Goal: Transaction & Acquisition: Obtain resource

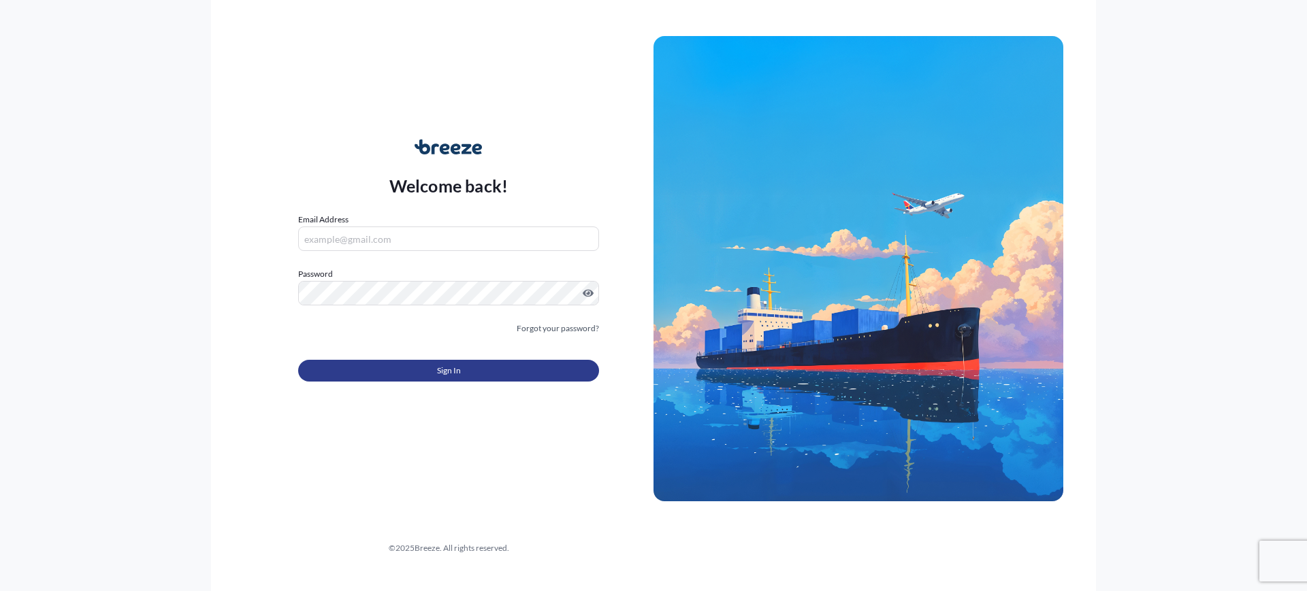
type input "[EMAIL_ADDRESS][DOMAIN_NAME]"
click at [523, 370] on button "Sign In" at bounding box center [448, 371] width 301 height 22
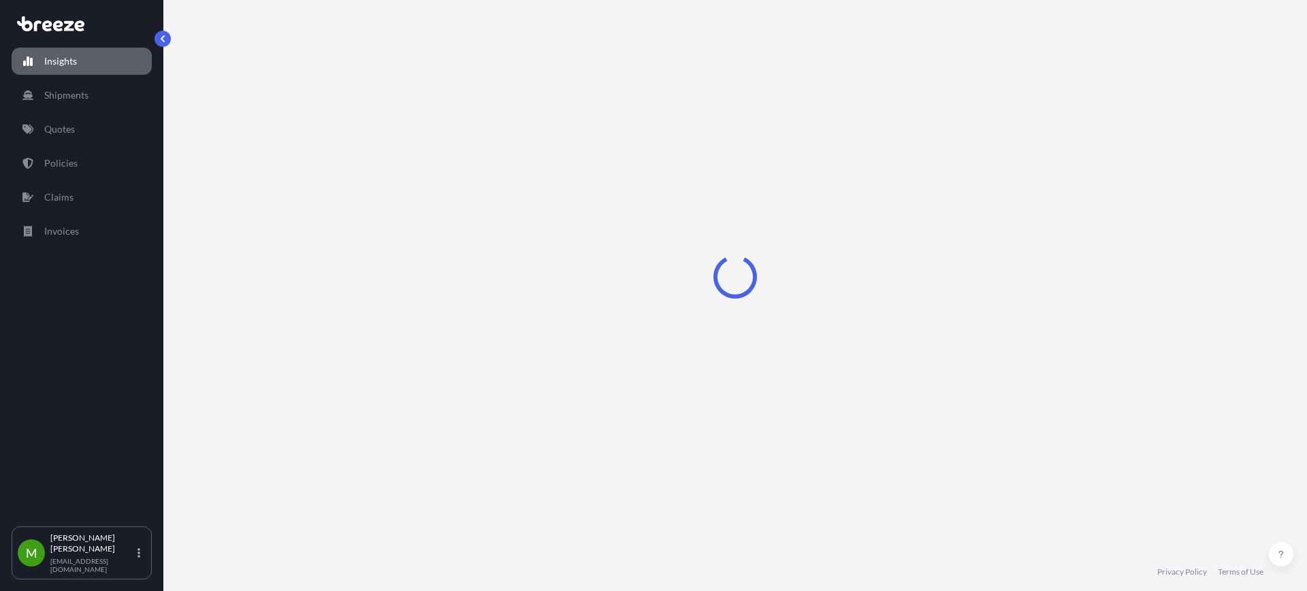
select select "2025"
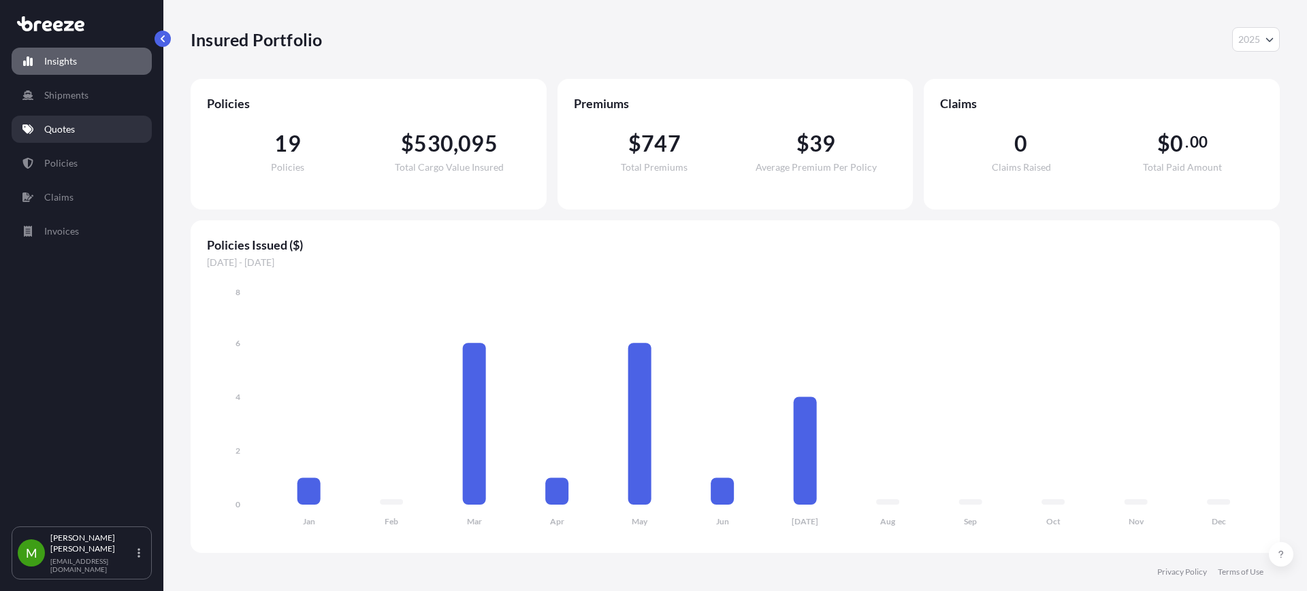
click at [51, 127] on p "Quotes" at bounding box center [59, 129] width 31 height 14
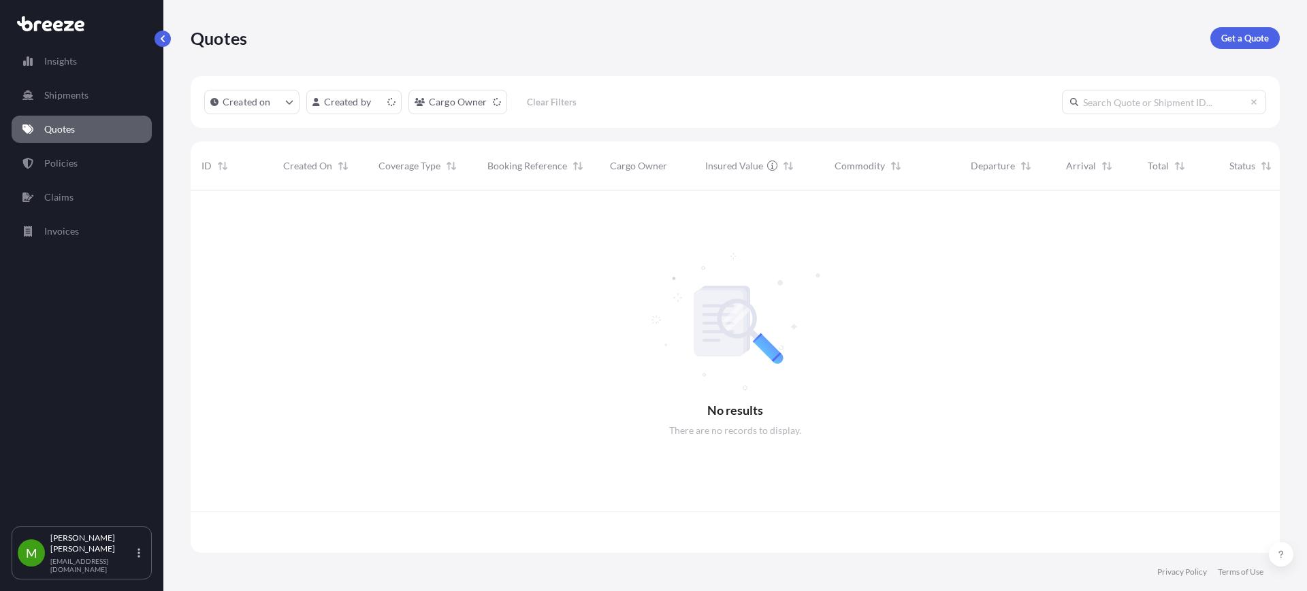
scroll to position [357, 1076]
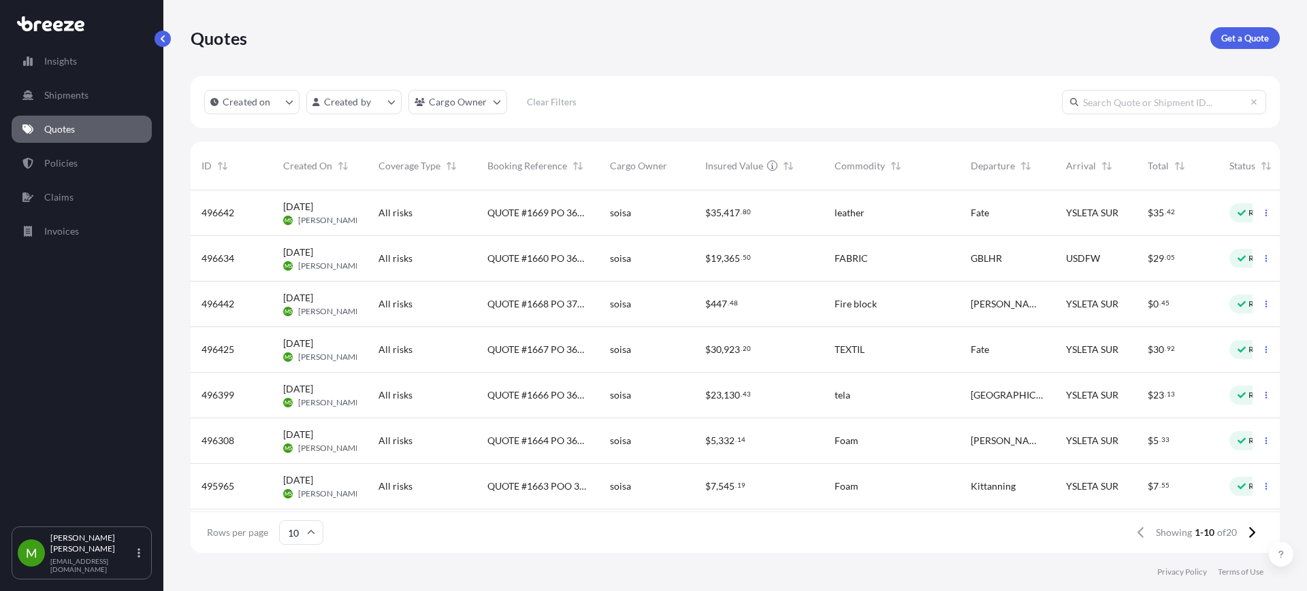
click at [1128, 111] on input "text" at bounding box center [1164, 102] width 204 height 24
paste input "QUOTE #1669 PO 36921 + 36925"
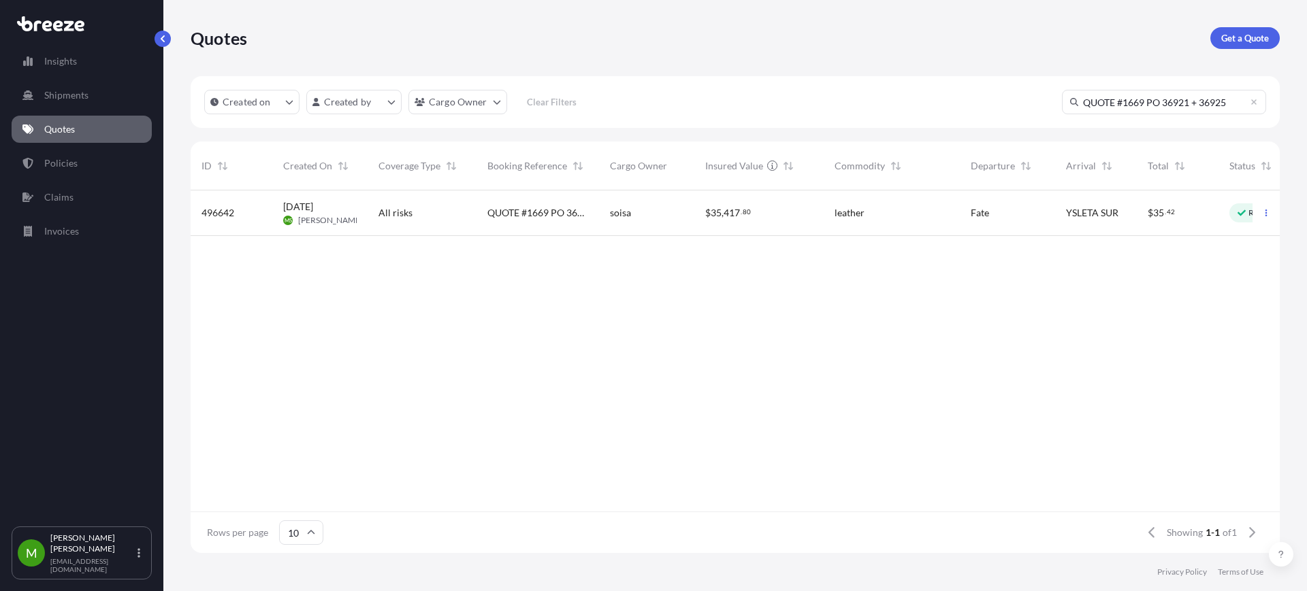
type input "QUOTE #1669 PO 36921 + 36925"
click at [492, 215] on span "QUOTE #1669 PO 36921 + 36925" at bounding box center [537, 213] width 101 height 14
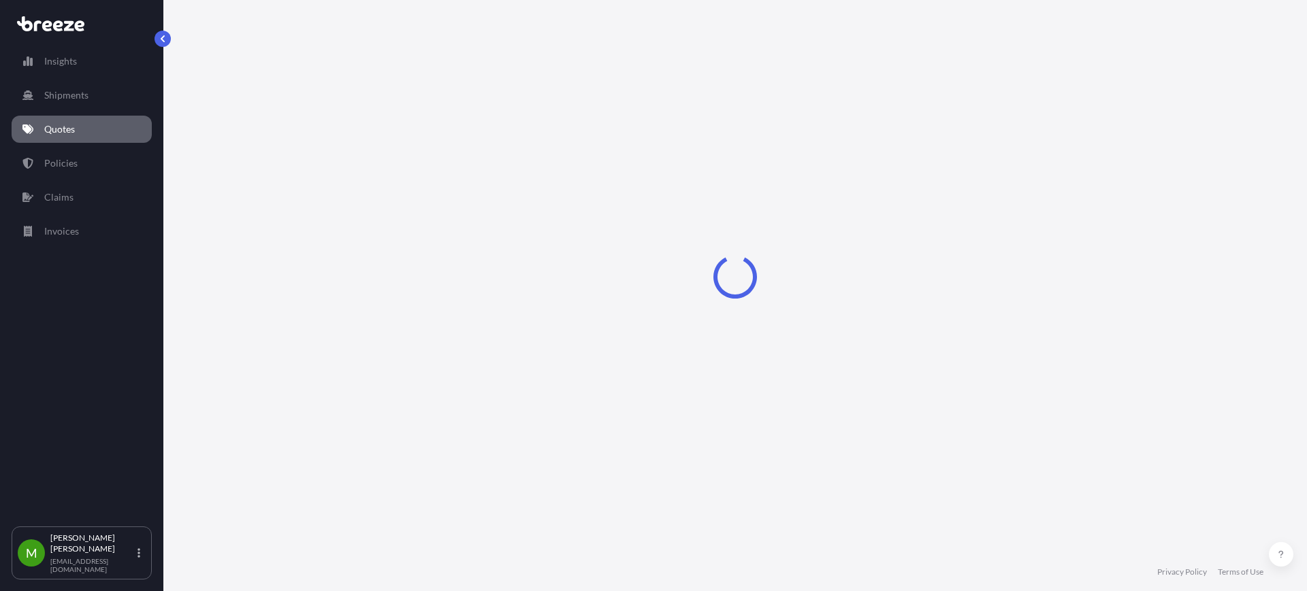
select select "Road"
select select "1"
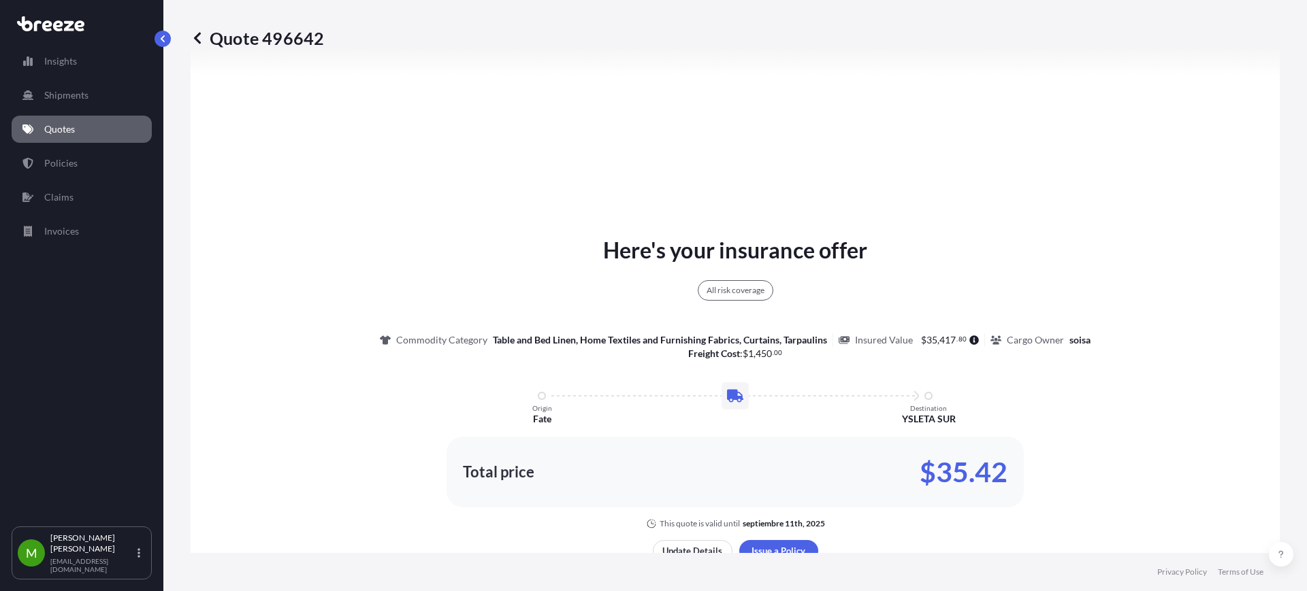
scroll to position [664, 0]
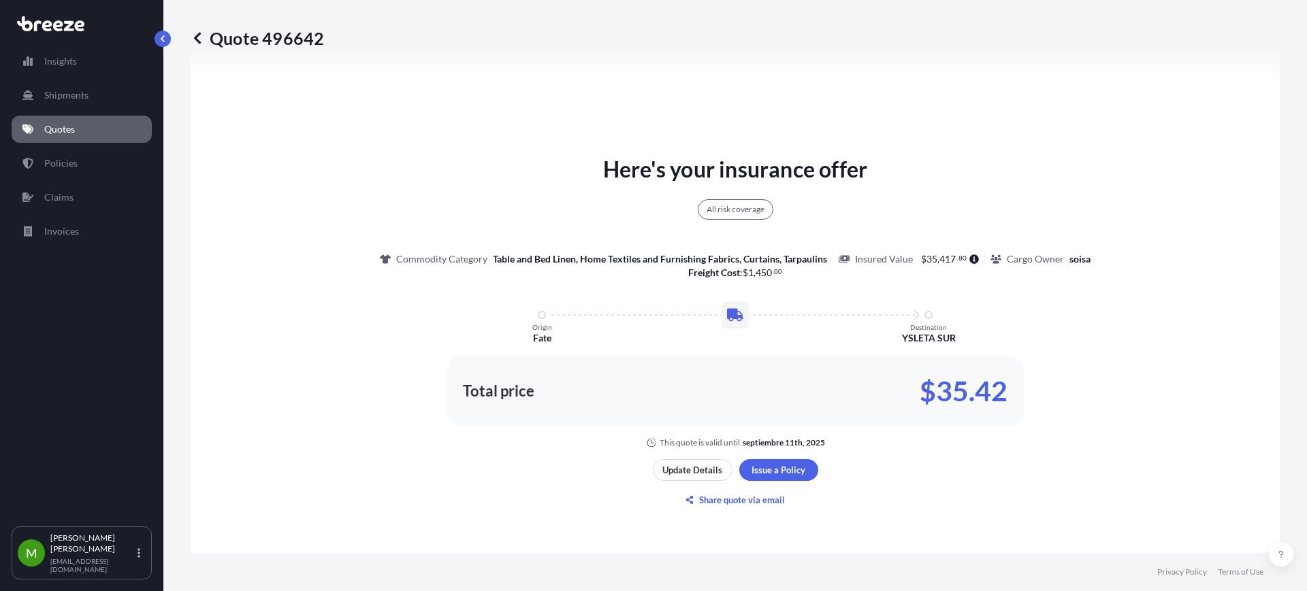
click at [88, 127] on link "Quotes" at bounding box center [82, 129] width 140 height 27
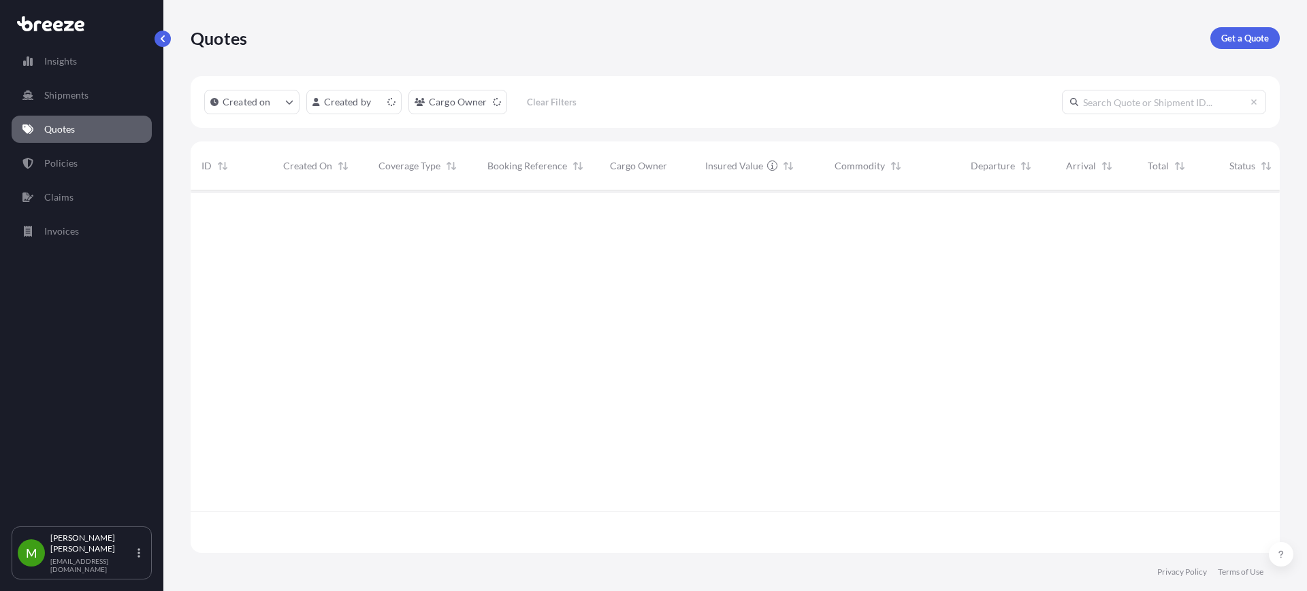
scroll to position [357, 1076]
click at [1166, 100] on input "text" at bounding box center [1164, 102] width 204 height 24
paste input "QUOTE #1660 PO 36902"
type input "QUOTE #1660 PO 36902"
click at [811, 212] on div "$ 19 , 365 . 50" at bounding box center [759, 213] width 108 height 14
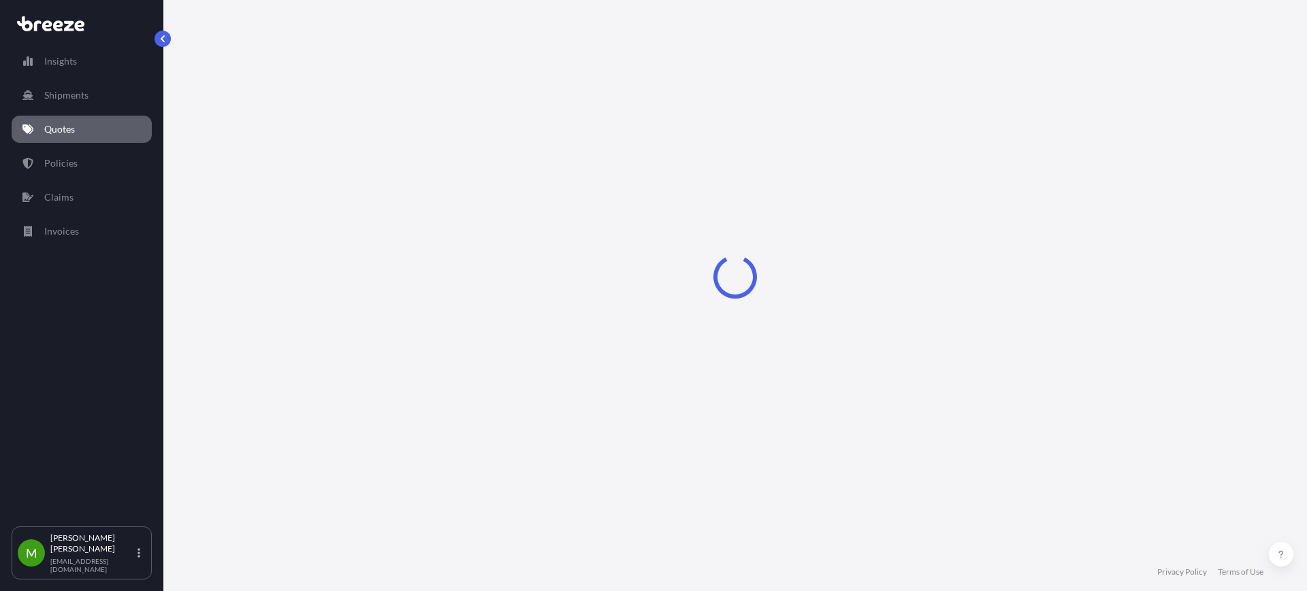
select select "Road"
select select "Air"
select select "Road"
select select "1"
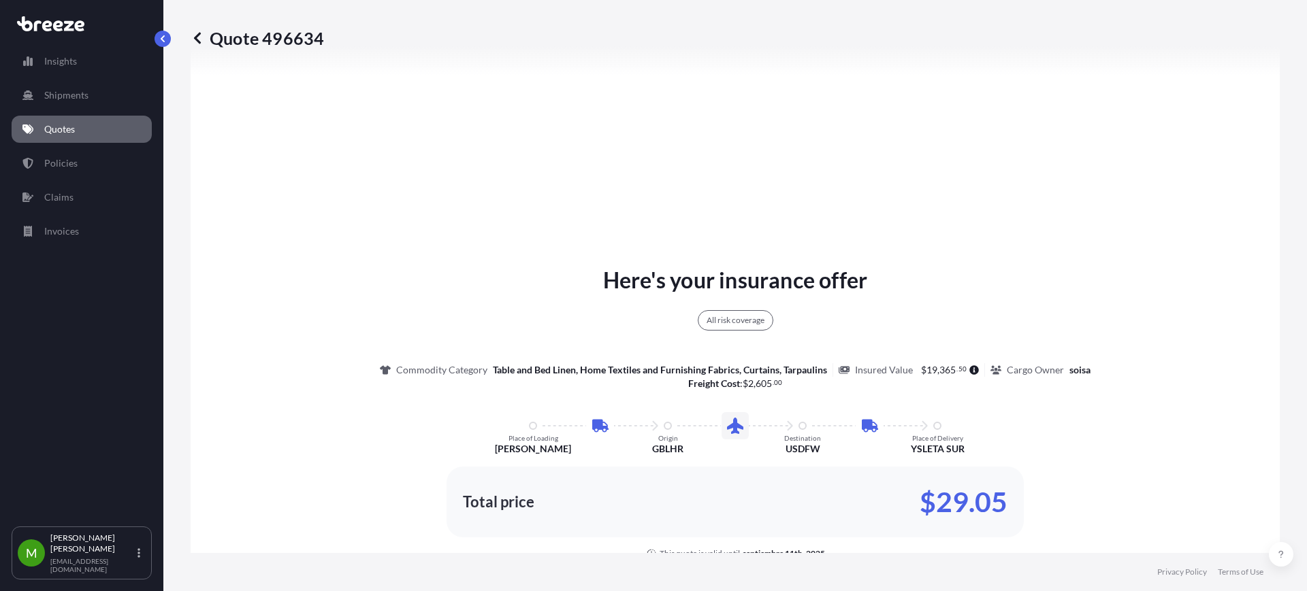
scroll to position [715, 0]
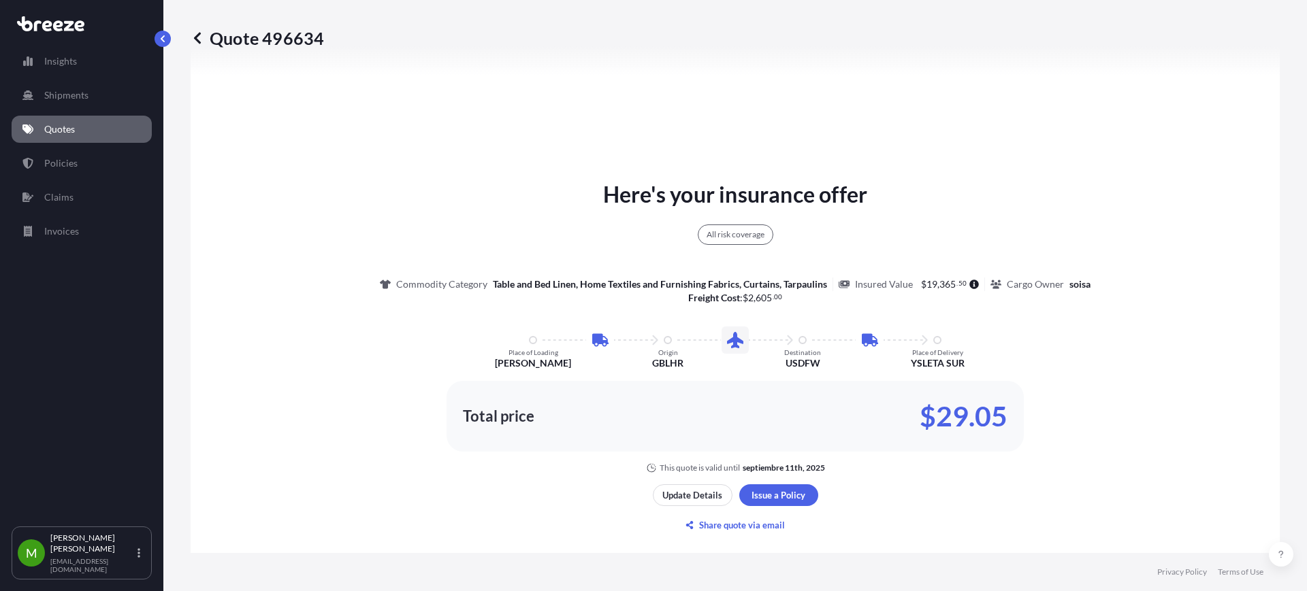
click at [80, 135] on link "Quotes" at bounding box center [82, 129] width 140 height 27
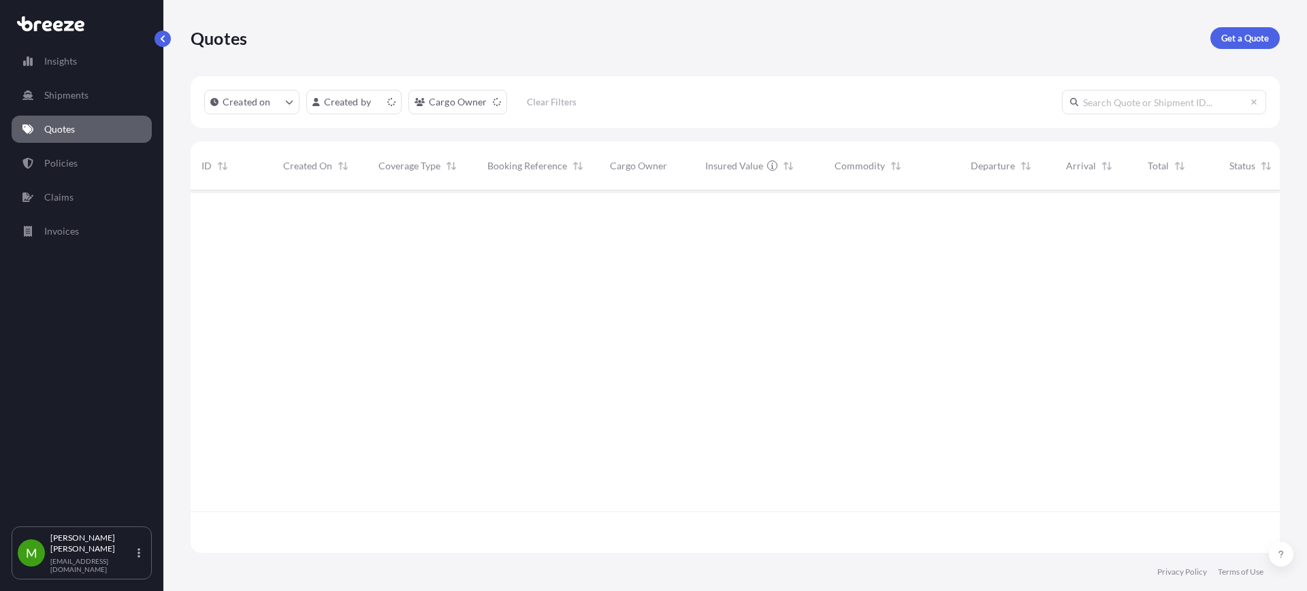
scroll to position [357, 1076]
click at [1224, 37] on p "Get a Quote" at bounding box center [1245, 38] width 48 height 14
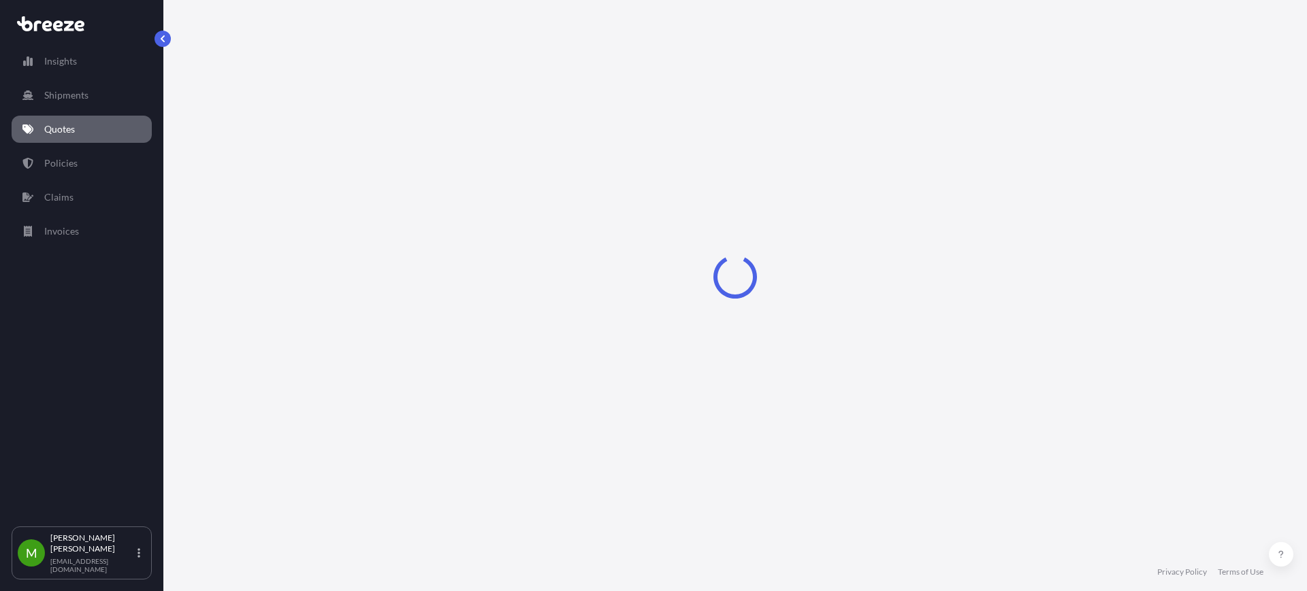
select select "Sea"
select select "1"
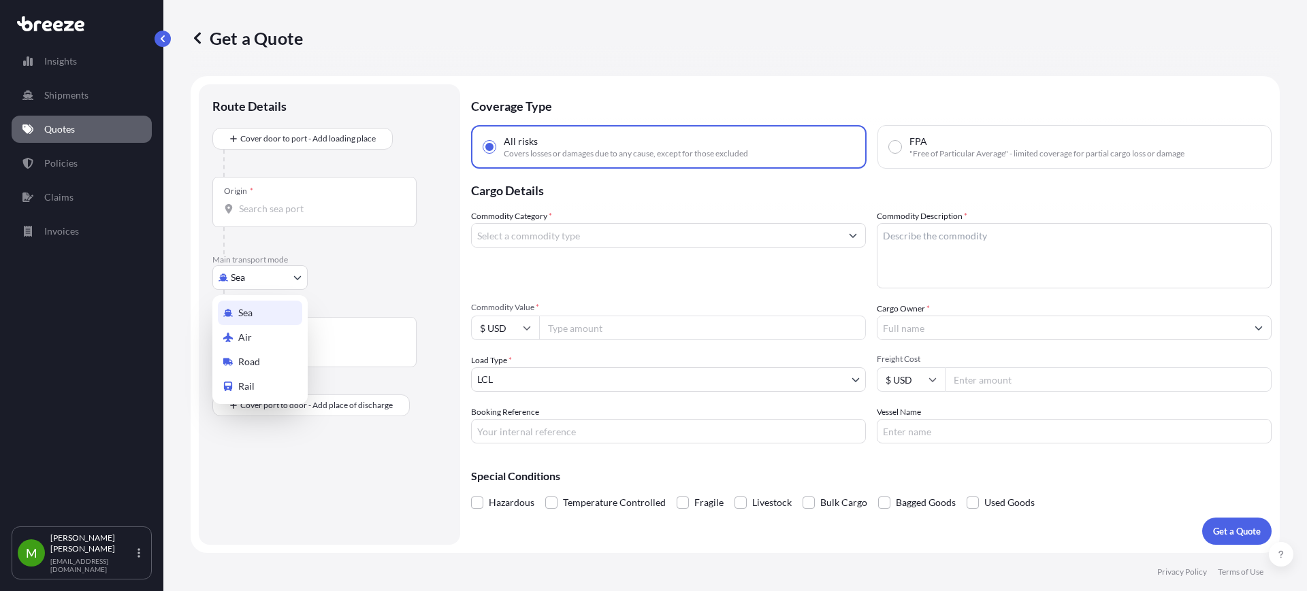
click at [231, 280] on body "Insights Shipments Quotes Policies Claims Invoices M [PERSON_NAME] [EMAIL_ADDRE…" at bounding box center [653, 295] width 1307 height 591
click at [257, 361] on span "Road" at bounding box center [249, 362] width 22 height 14
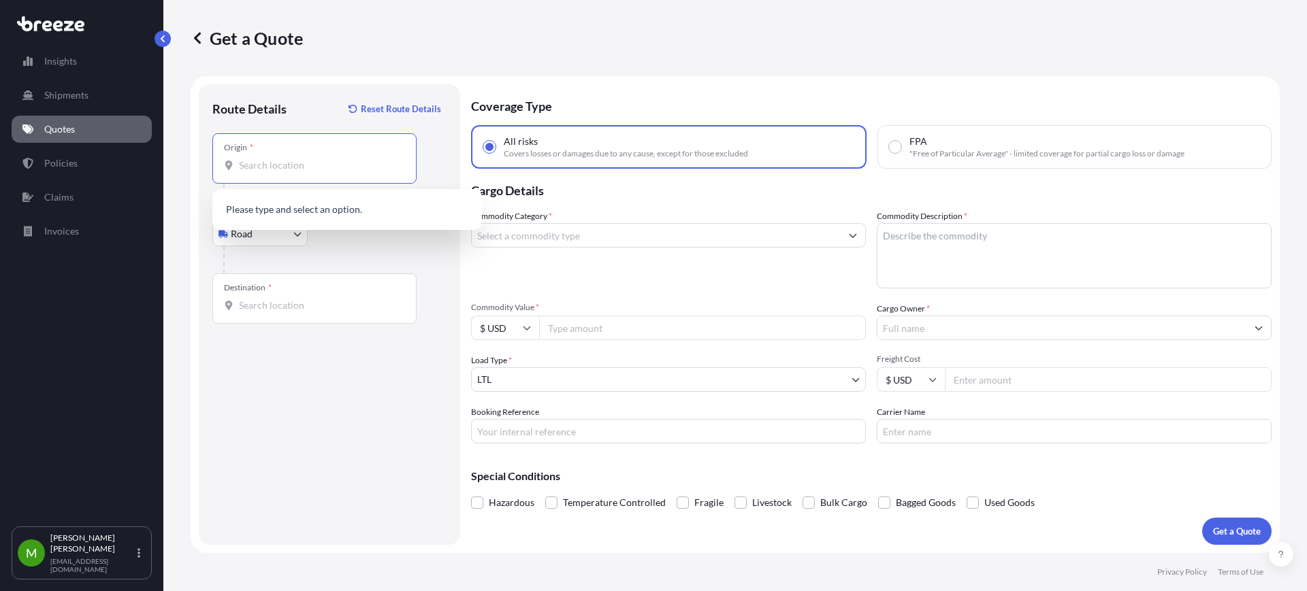
click at [267, 171] on input "Origin *" at bounding box center [319, 166] width 161 height 14
paste input "27045"
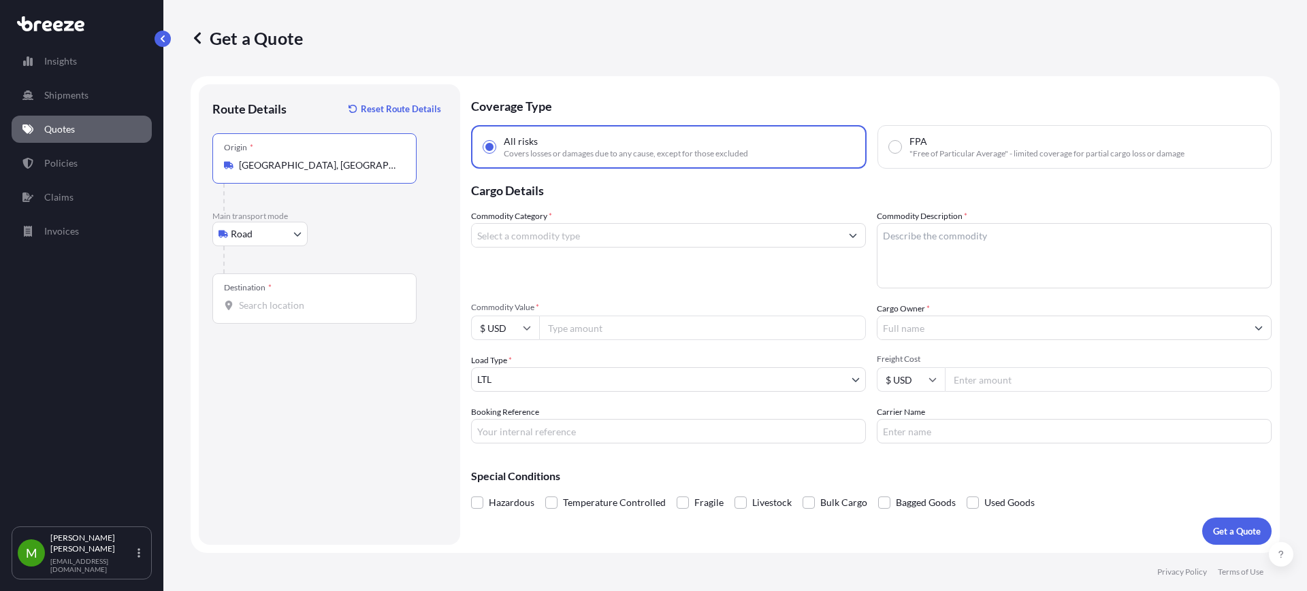
type input "[GEOGRAPHIC_DATA], [GEOGRAPHIC_DATA]"
click at [295, 293] on div "Destination *" at bounding box center [314, 299] width 204 height 50
click at [295, 299] on input "Destination *" at bounding box center [319, 306] width 161 height 14
paste input "79927"
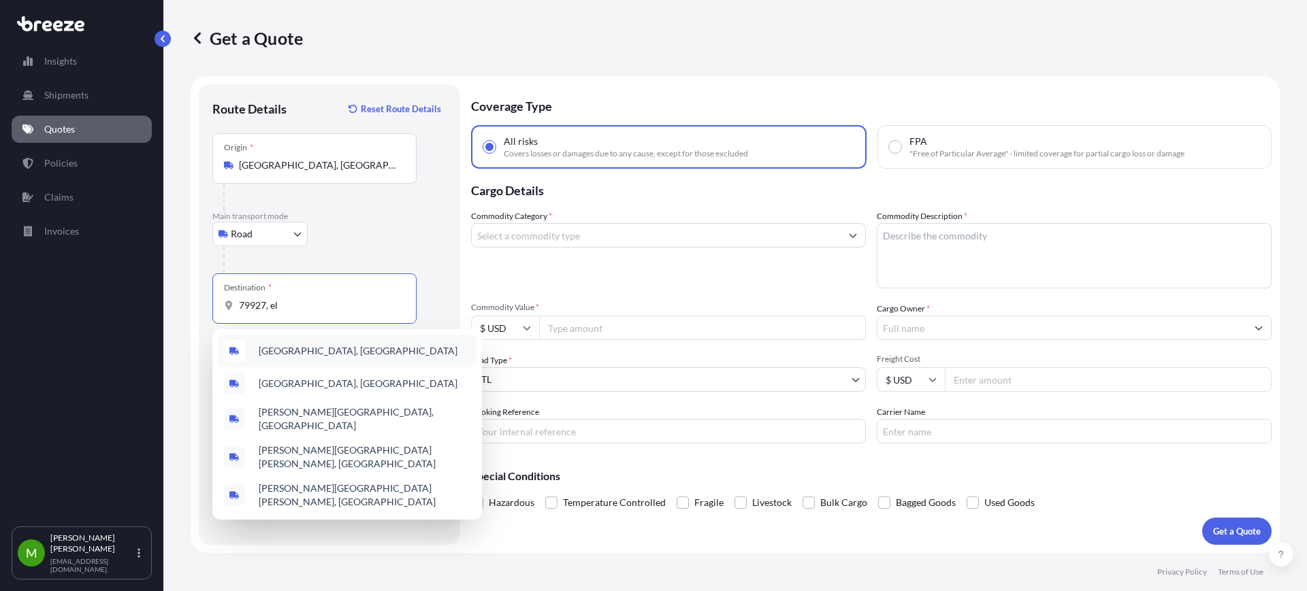
click at [284, 344] on span "[GEOGRAPHIC_DATA], [GEOGRAPHIC_DATA]" at bounding box center [358, 351] width 199 height 14
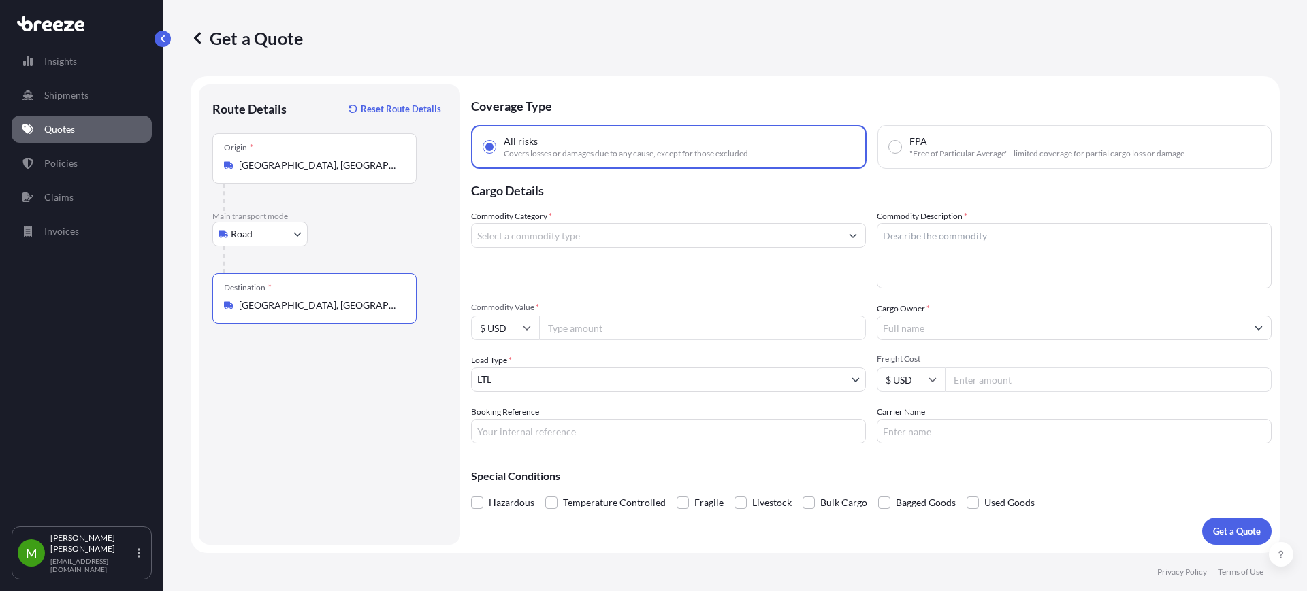
type input "[GEOGRAPHIC_DATA], [GEOGRAPHIC_DATA]"
click at [543, 241] on input "Commodity Category *" at bounding box center [656, 235] width 369 height 24
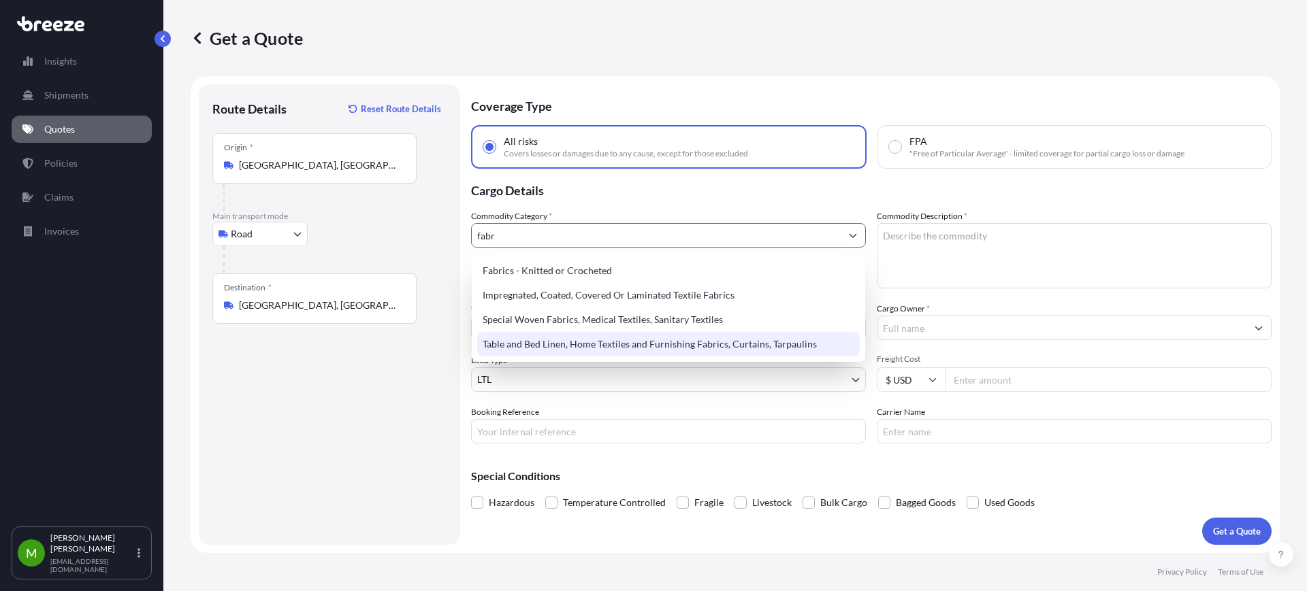
click at [676, 343] on div "Table and Bed Linen, Home Textiles and Furnishing Fabrics, Curtains, Tarpaulins" at bounding box center [668, 344] width 382 height 24
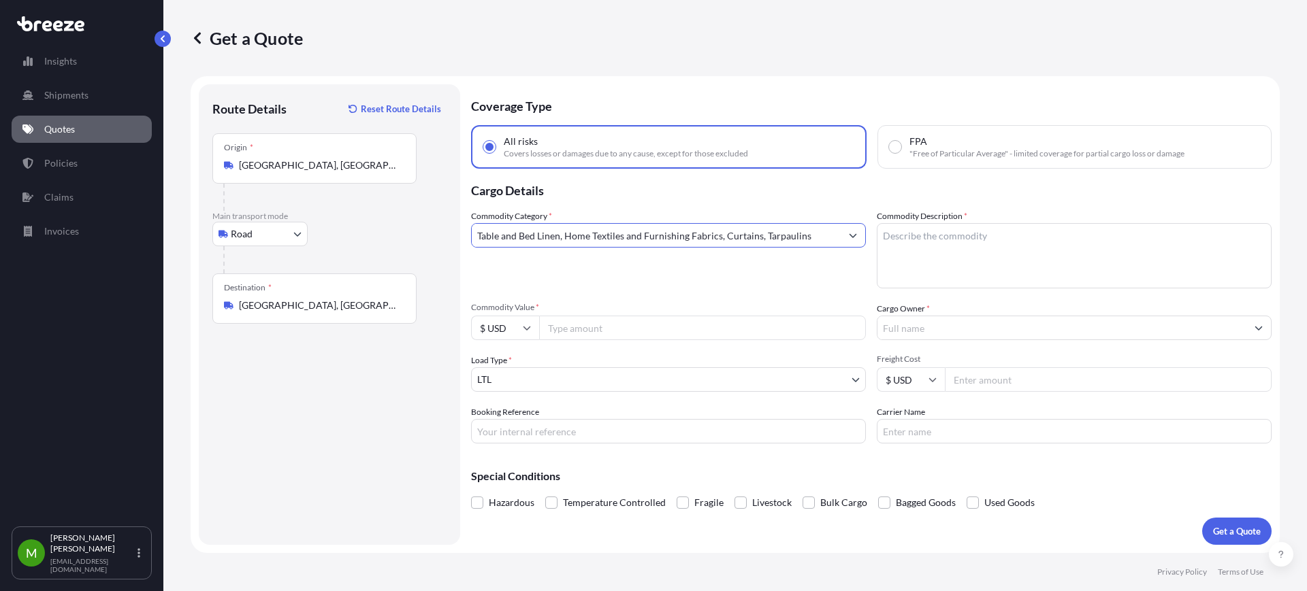
type input "Table and Bed Linen, Home Textiles and Furnishing Fabrics, Curtains, Tarpaulins"
click at [902, 248] on textarea "Commodity Description *" at bounding box center [1074, 255] width 395 height 65
type textarea "leather"
click at [572, 336] on input "Commodity Value *" at bounding box center [702, 328] width 327 height 24
type input "9781.76"
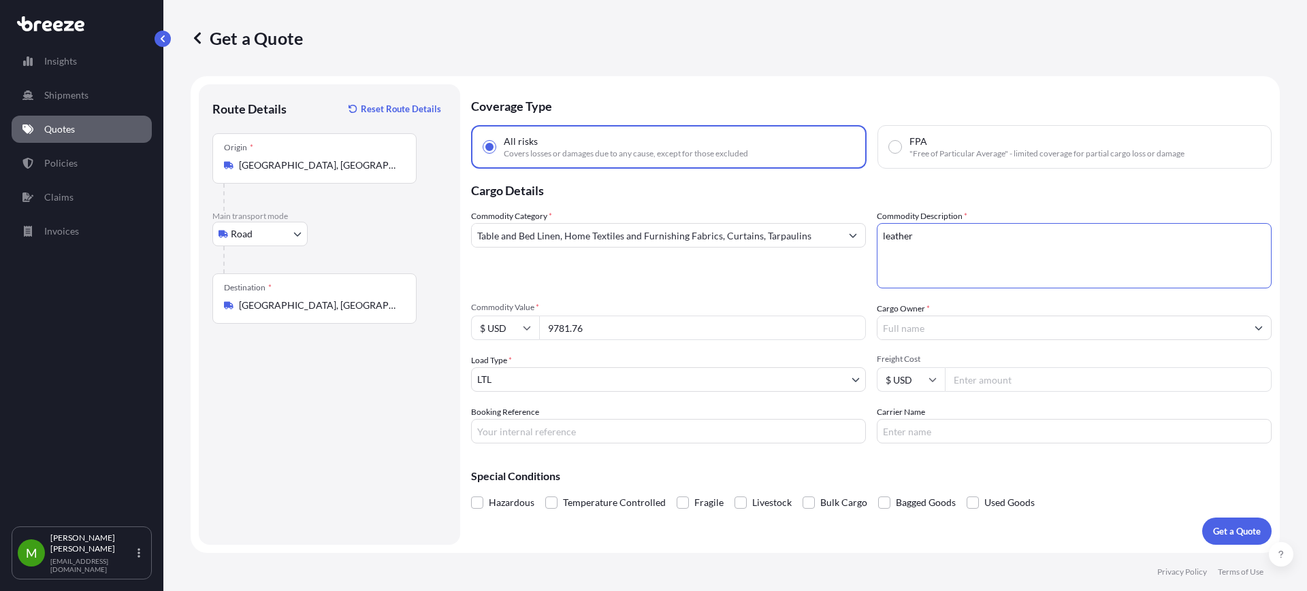
drag, startPoint x: 914, startPoint y: 229, endPoint x: 736, endPoint y: 229, distance: 177.6
click at [736, 229] on div "Commodity Category * Table and Bed Linen, Home Textiles and Furnishing Fabrics,…" at bounding box center [871, 327] width 800 height 234
type textarea "cloth"
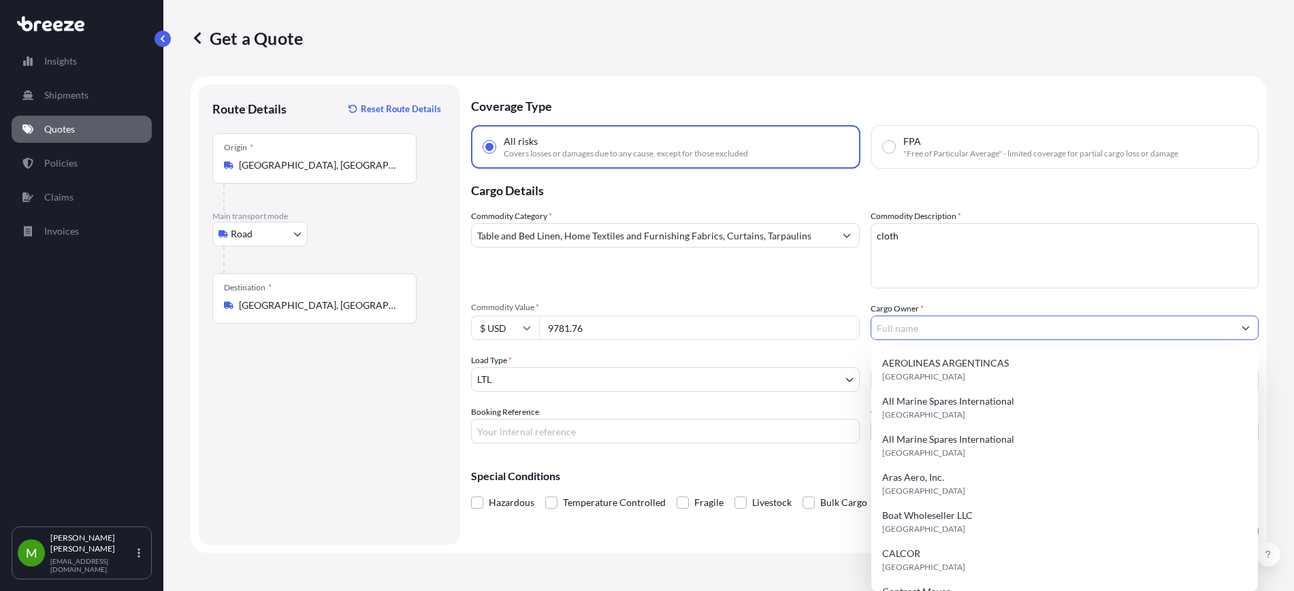
click at [909, 333] on input "Cargo Owner *" at bounding box center [1052, 328] width 363 height 24
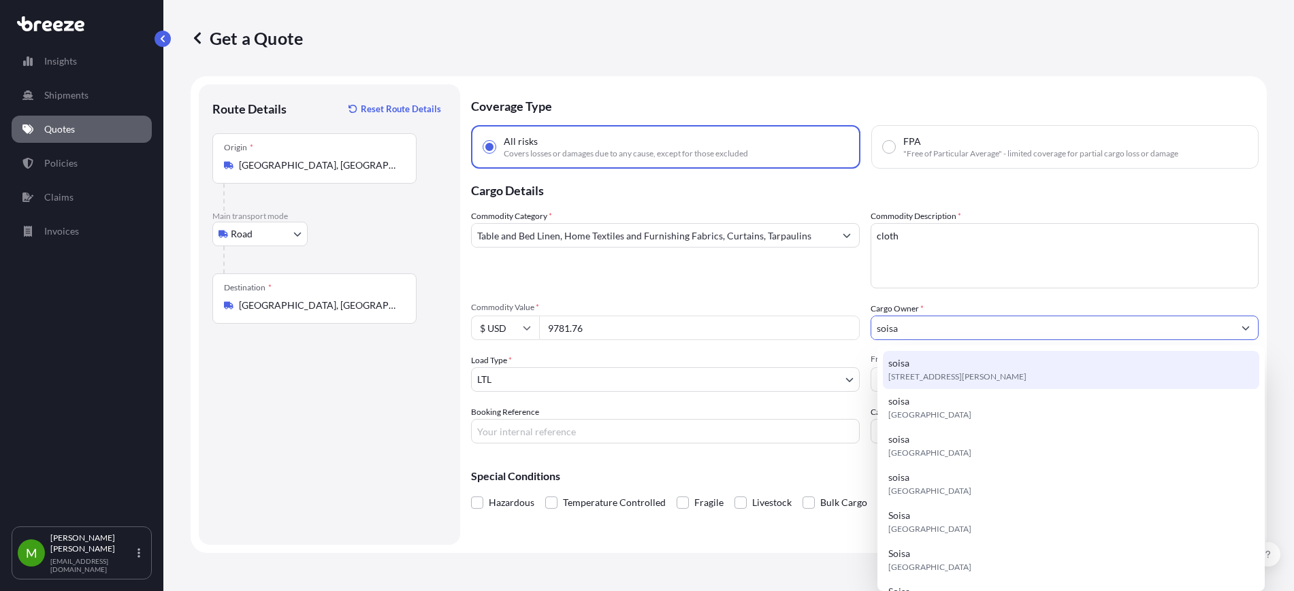
click at [936, 372] on span "[STREET_ADDRESS][PERSON_NAME]" at bounding box center [957, 377] width 138 height 14
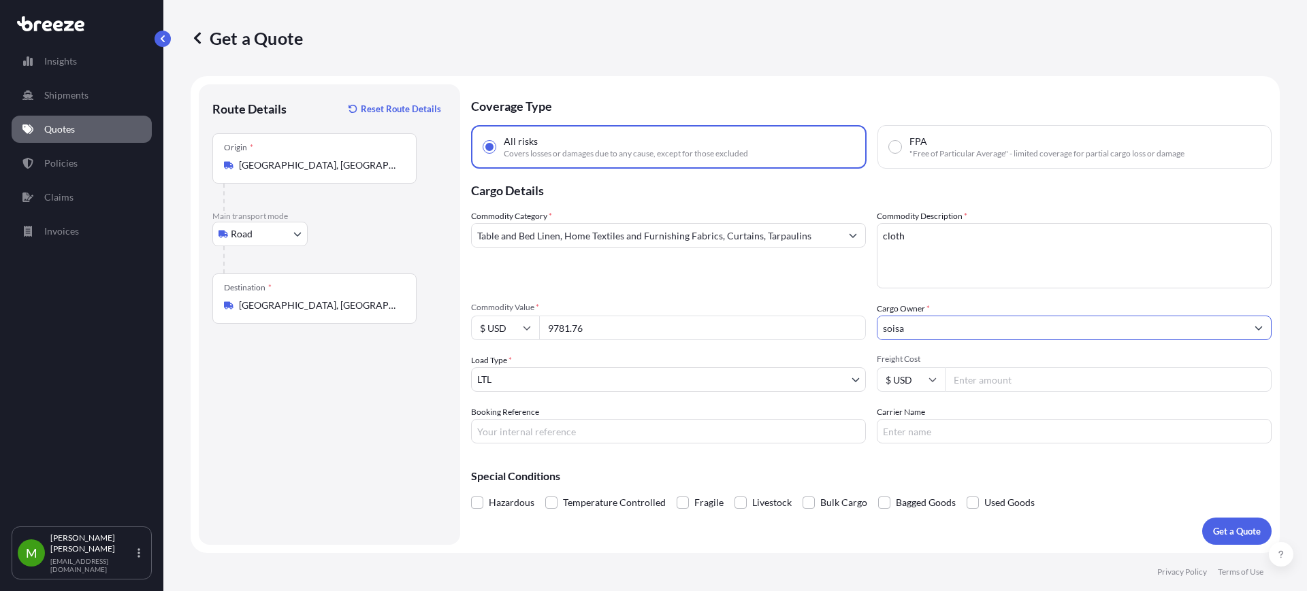
type input "soisa"
click at [991, 385] on input "Freight Cost" at bounding box center [1108, 379] width 327 height 24
type input "305"
click at [619, 440] on input "Booking Reference" at bounding box center [668, 431] width 395 height 24
paste input "QUOTE #1670 PO 36733"
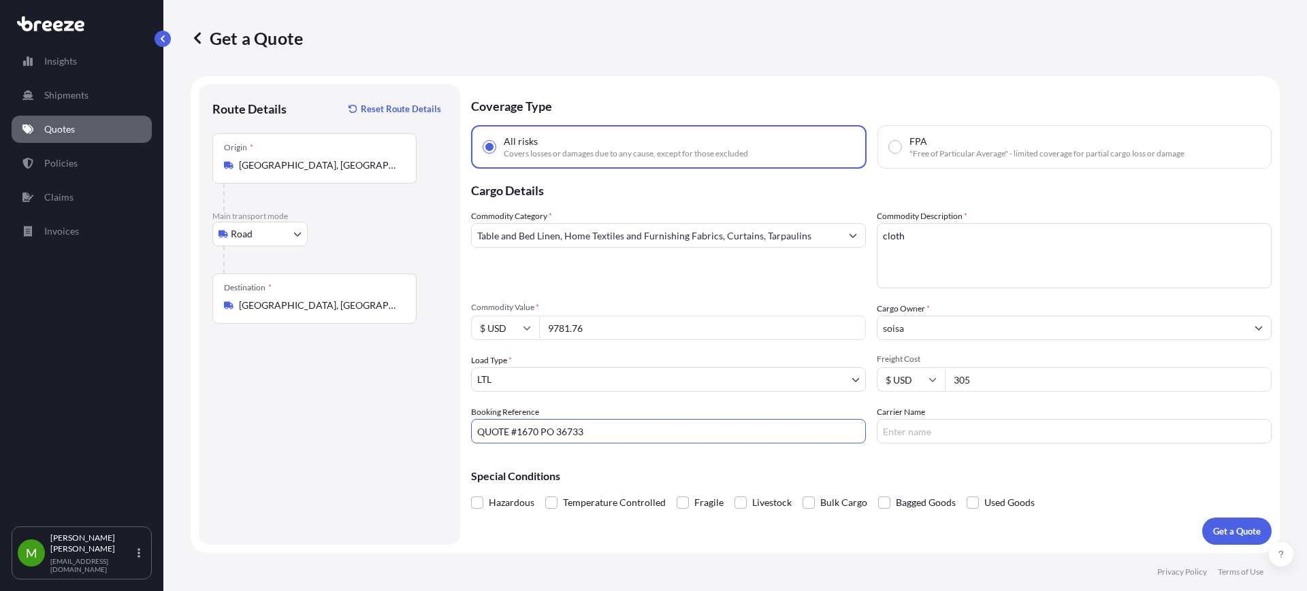
type input "QUOTE #1670 PO 36733"
click at [1222, 537] on p "Get a Quote" at bounding box center [1237, 532] width 48 height 14
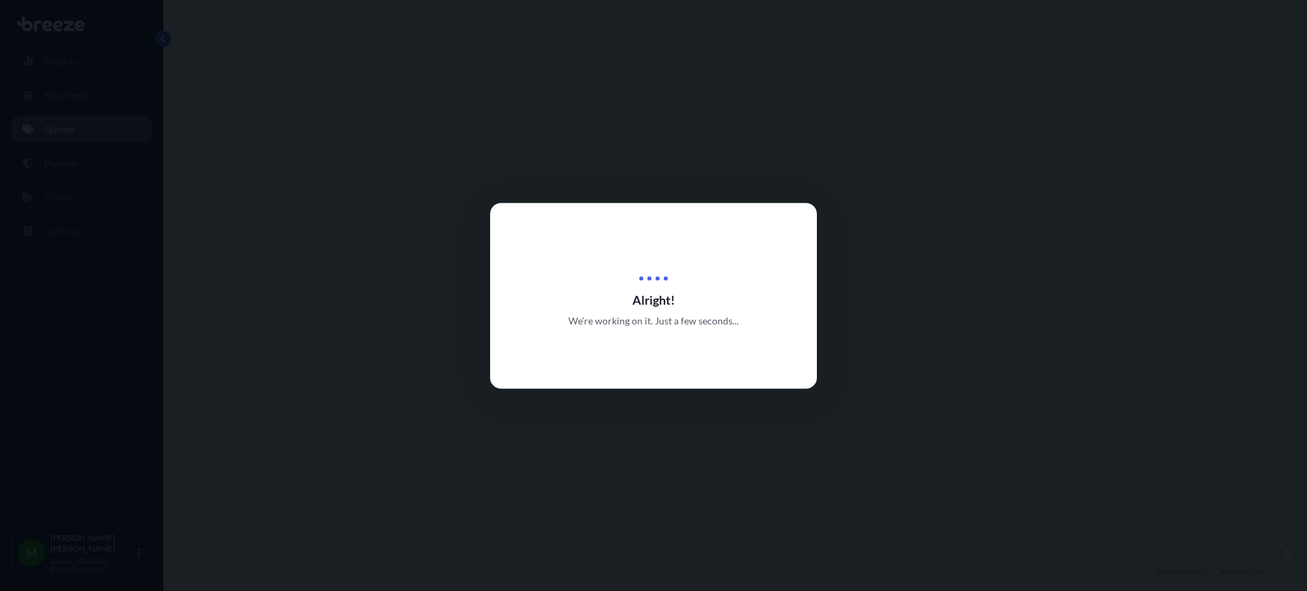
select select "Road"
select select "1"
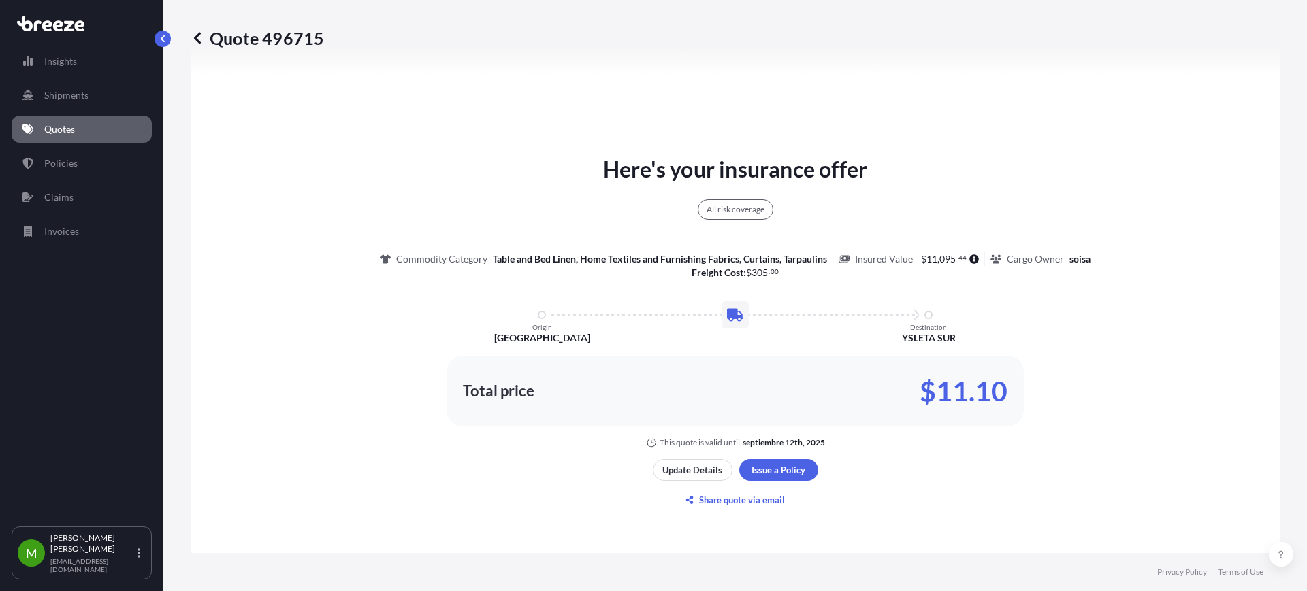
scroll to position [664, 0]
click at [45, 127] on p "Quotes" at bounding box center [59, 129] width 31 height 14
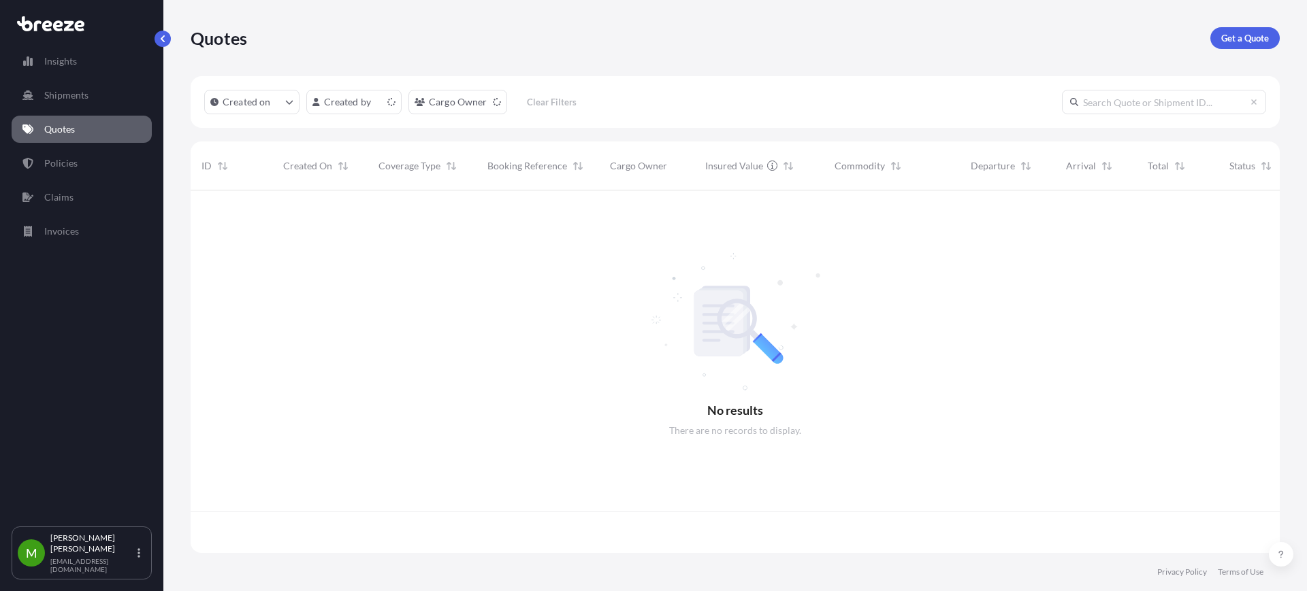
scroll to position [357, 1076]
click at [1162, 105] on input "text" at bounding box center [1164, 102] width 204 height 24
paste input "QUOTE #1669 PO 36921 + 36925"
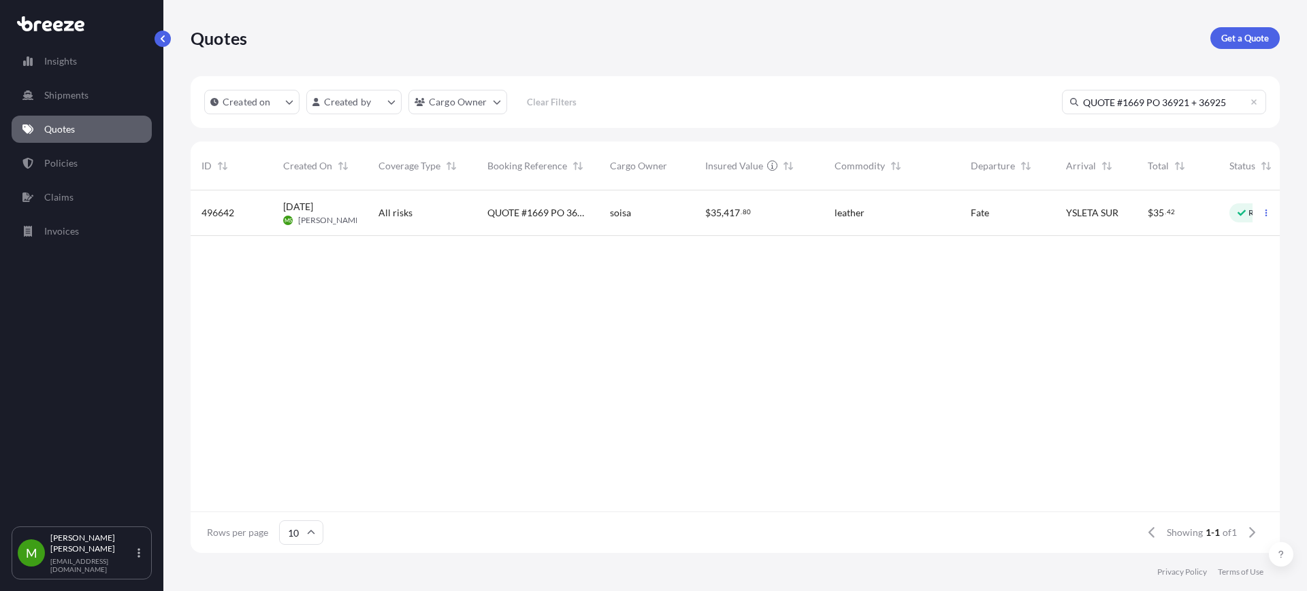
type input "QUOTE #1669 PO 36921 + 36925"
click at [399, 230] on div "All risks" at bounding box center [421, 214] width 109 height 46
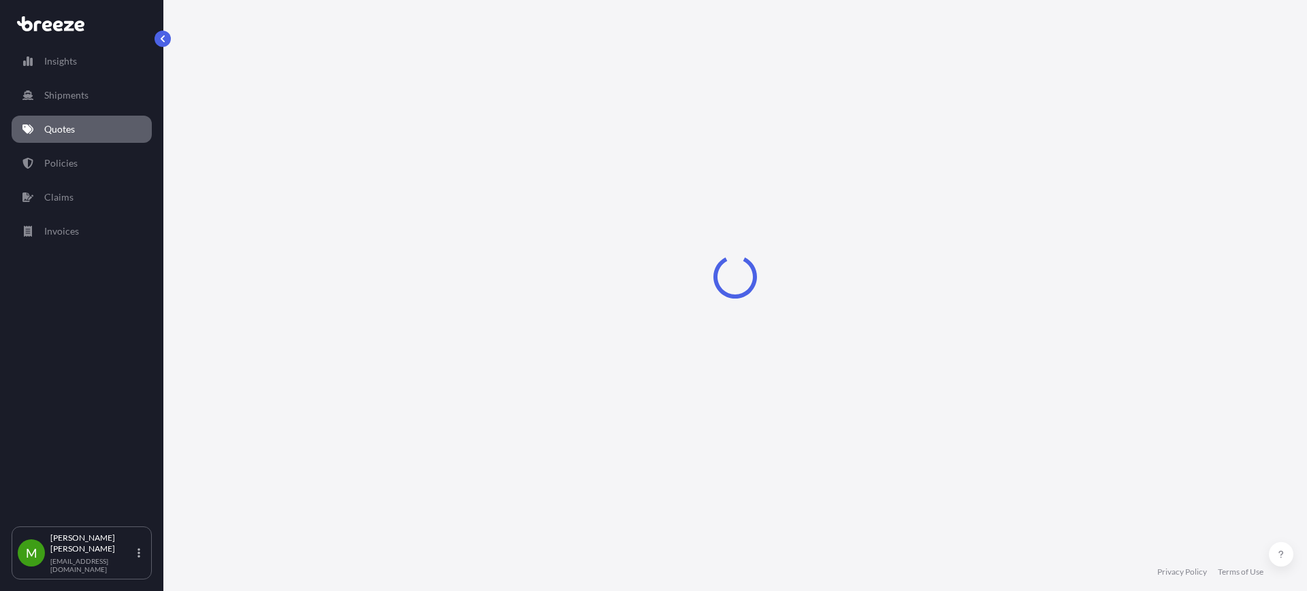
select select "Road"
select select "1"
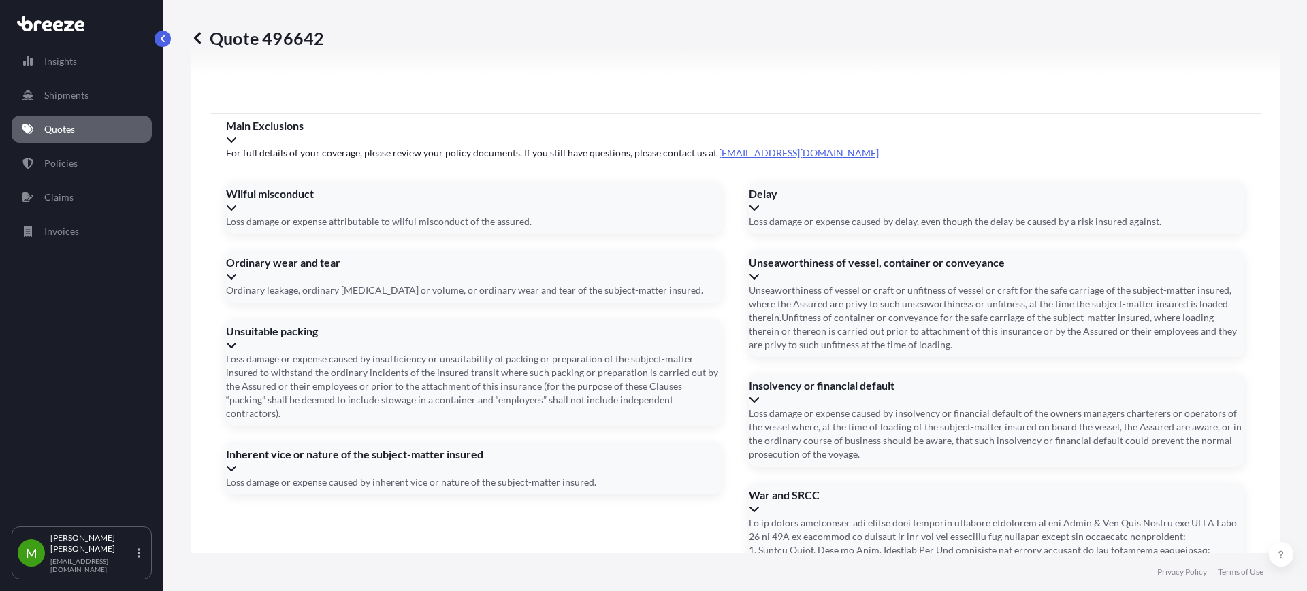
scroll to position [1785, 0]
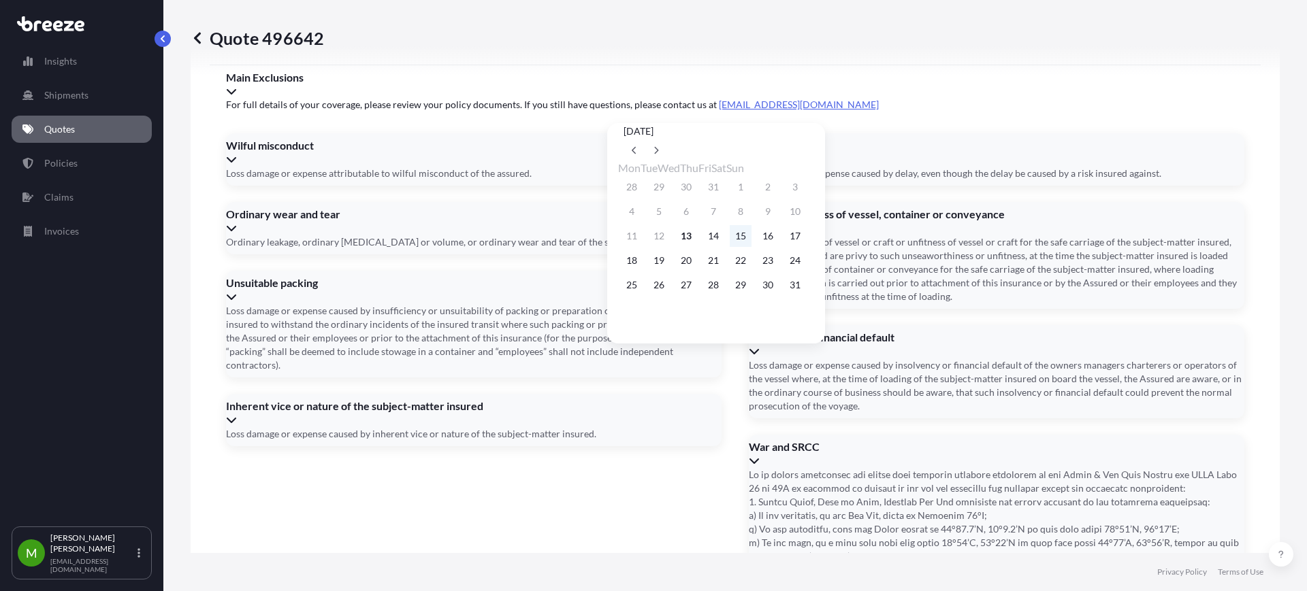
click at [751, 238] on button "15" at bounding box center [741, 236] width 22 height 22
type input "[DATE]"
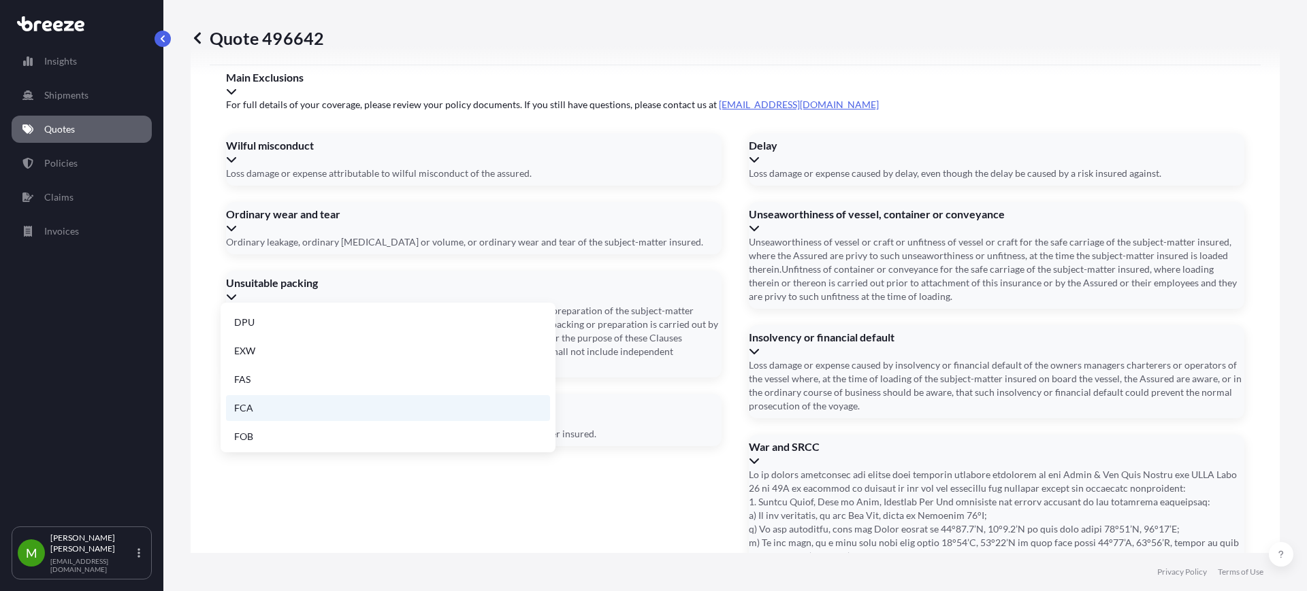
scroll to position [0, 0]
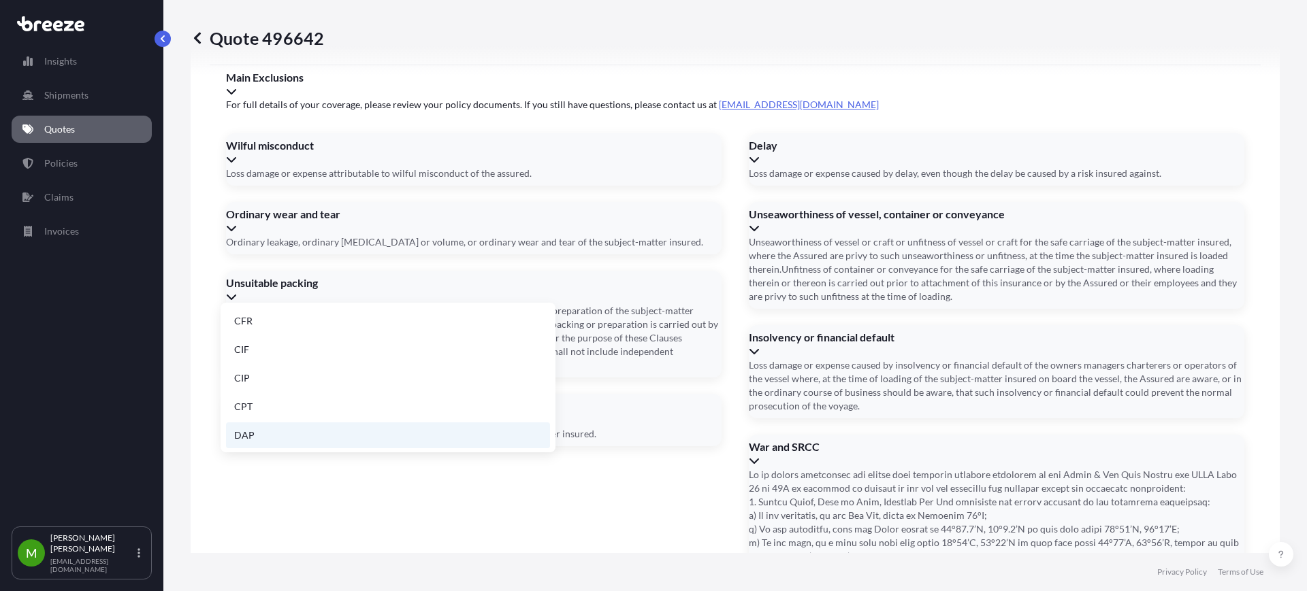
click at [255, 438] on li "DAP" at bounding box center [388, 436] width 324 height 26
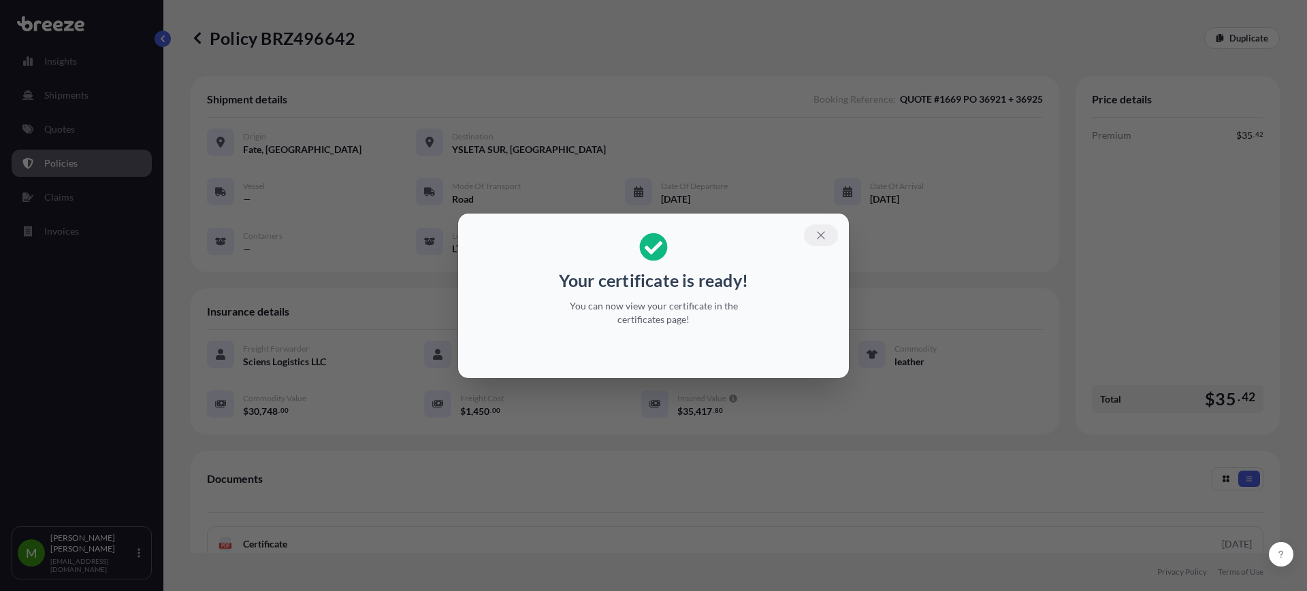
click at [819, 229] on icon "button" at bounding box center [821, 235] width 12 height 12
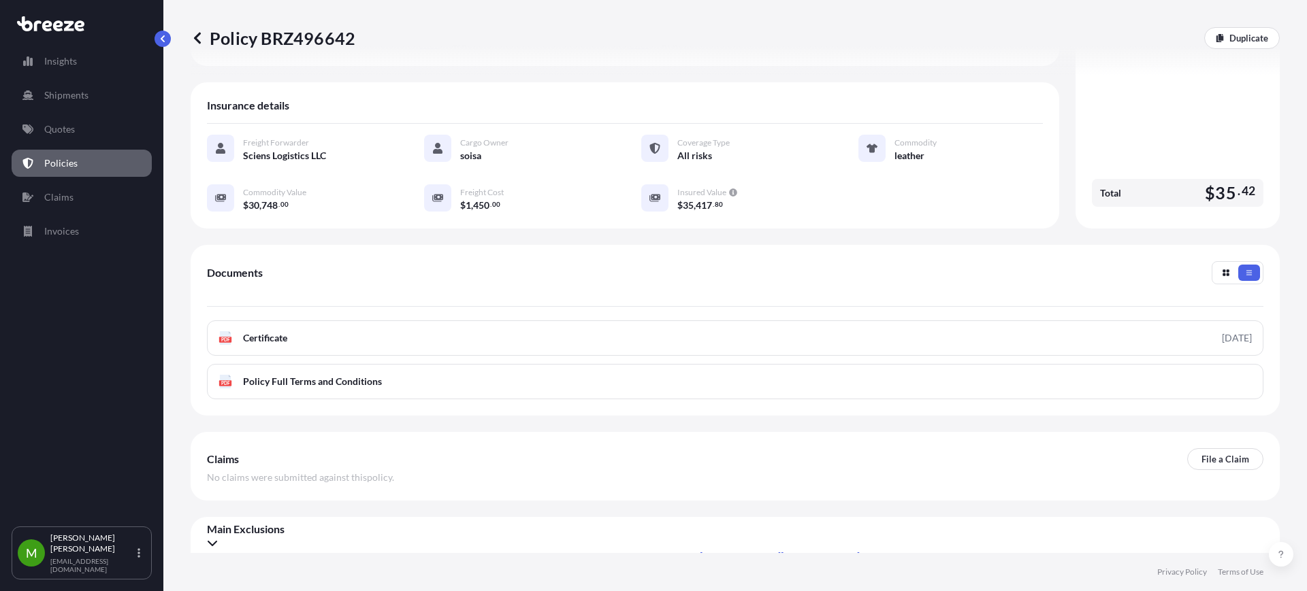
scroll to position [214, 0]
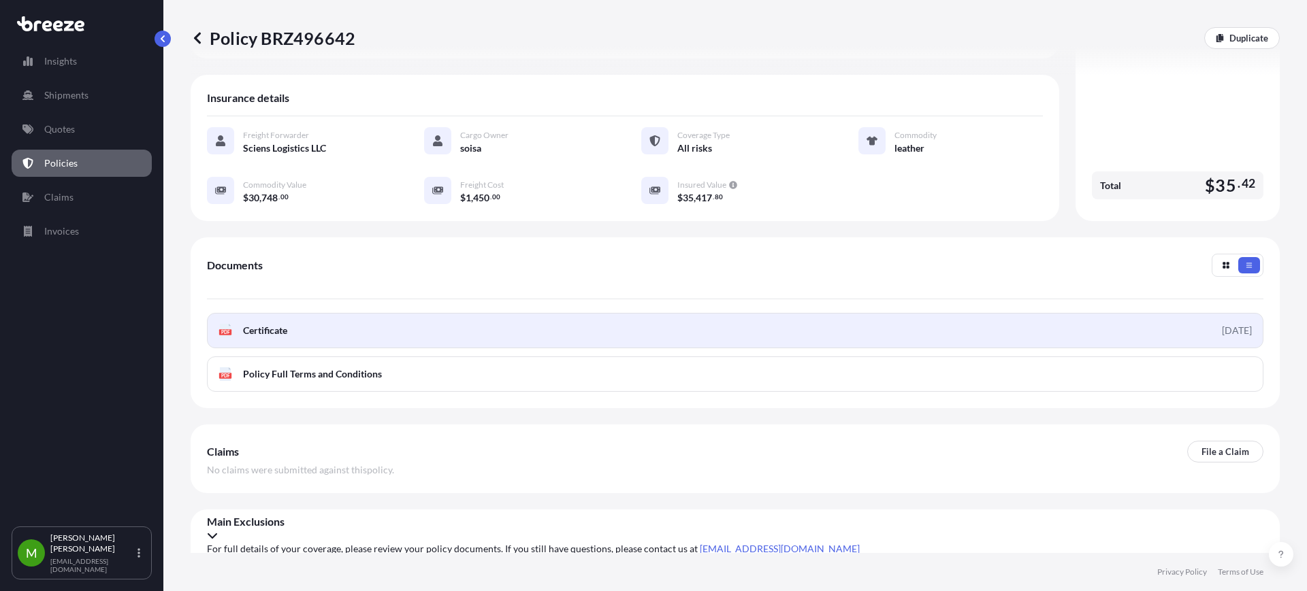
click at [327, 327] on link "PDF Certificate [DATE]" at bounding box center [735, 330] width 1056 height 35
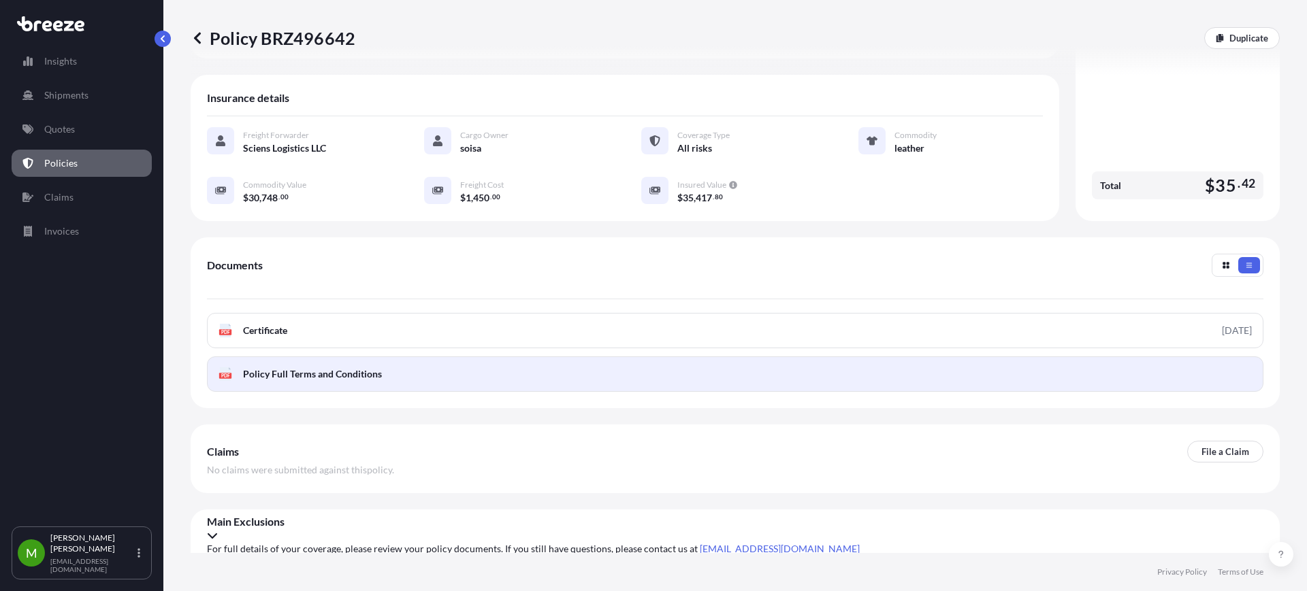
click at [327, 382] on link "PDF Policy Full Terms and Conditions" at bounding box center [735, 374] width 1056 height 35
